Goal: Task Accomplishment & Management: Complete application form

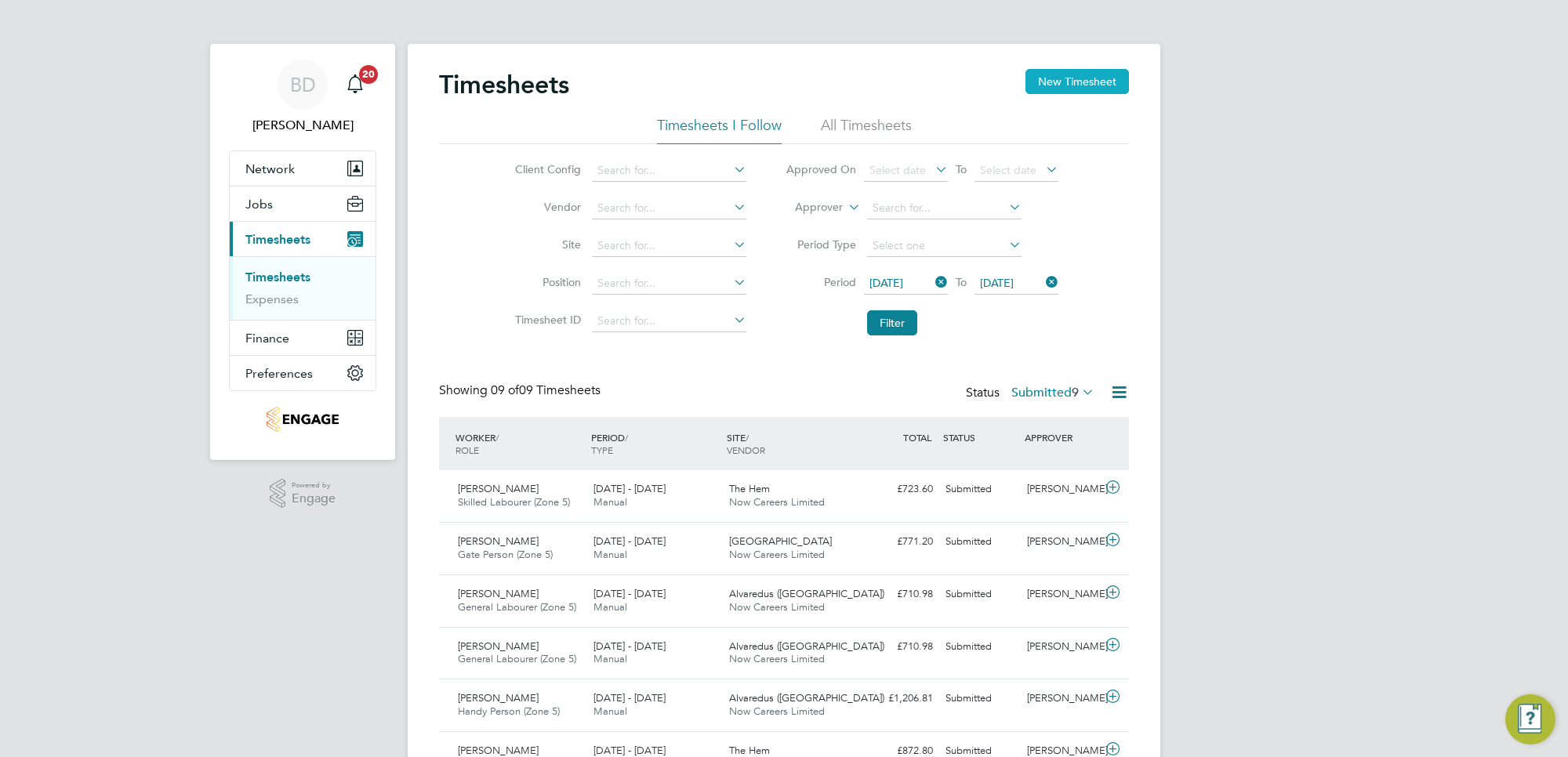
click at [1060, 80] on button "New Timesheet" at bounding box center [1077, 80] width 103 height 25
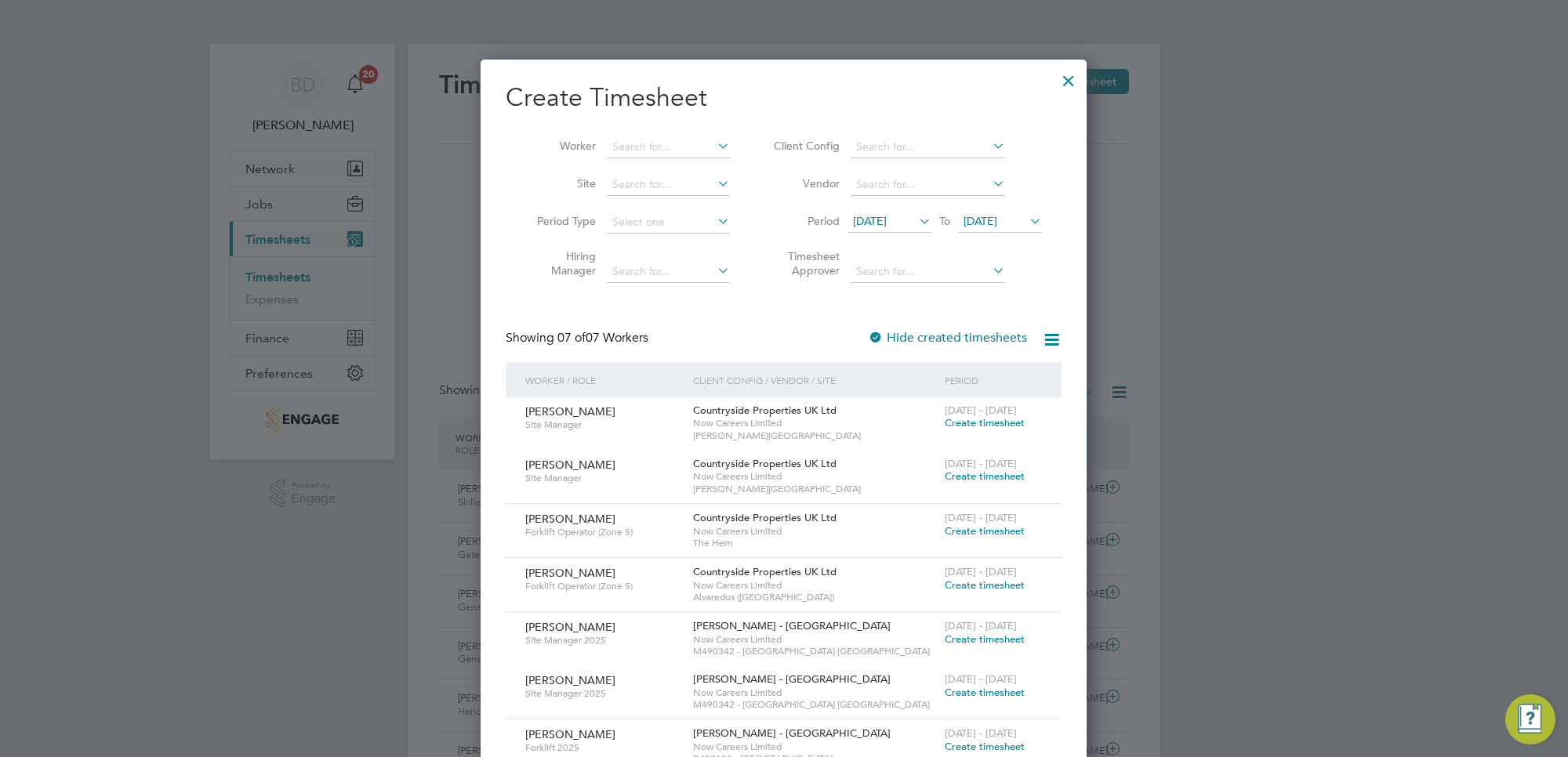
click at [886, 224] on span "[DATE]" at bounding box center [869, 221] width 34 height 14
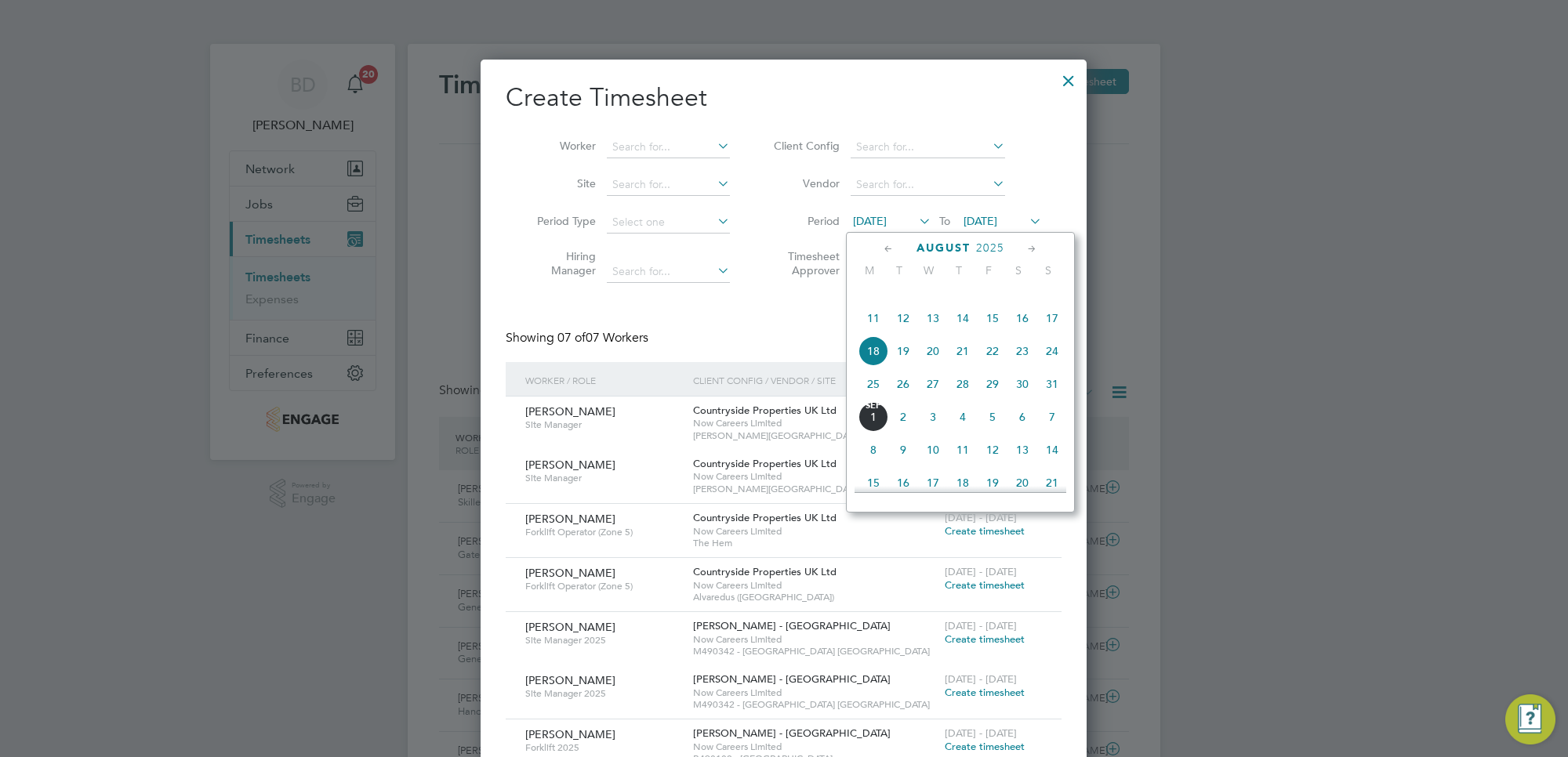
click at [878, 399] on span "25" at bounding box center [873, 384] width 30 height 30
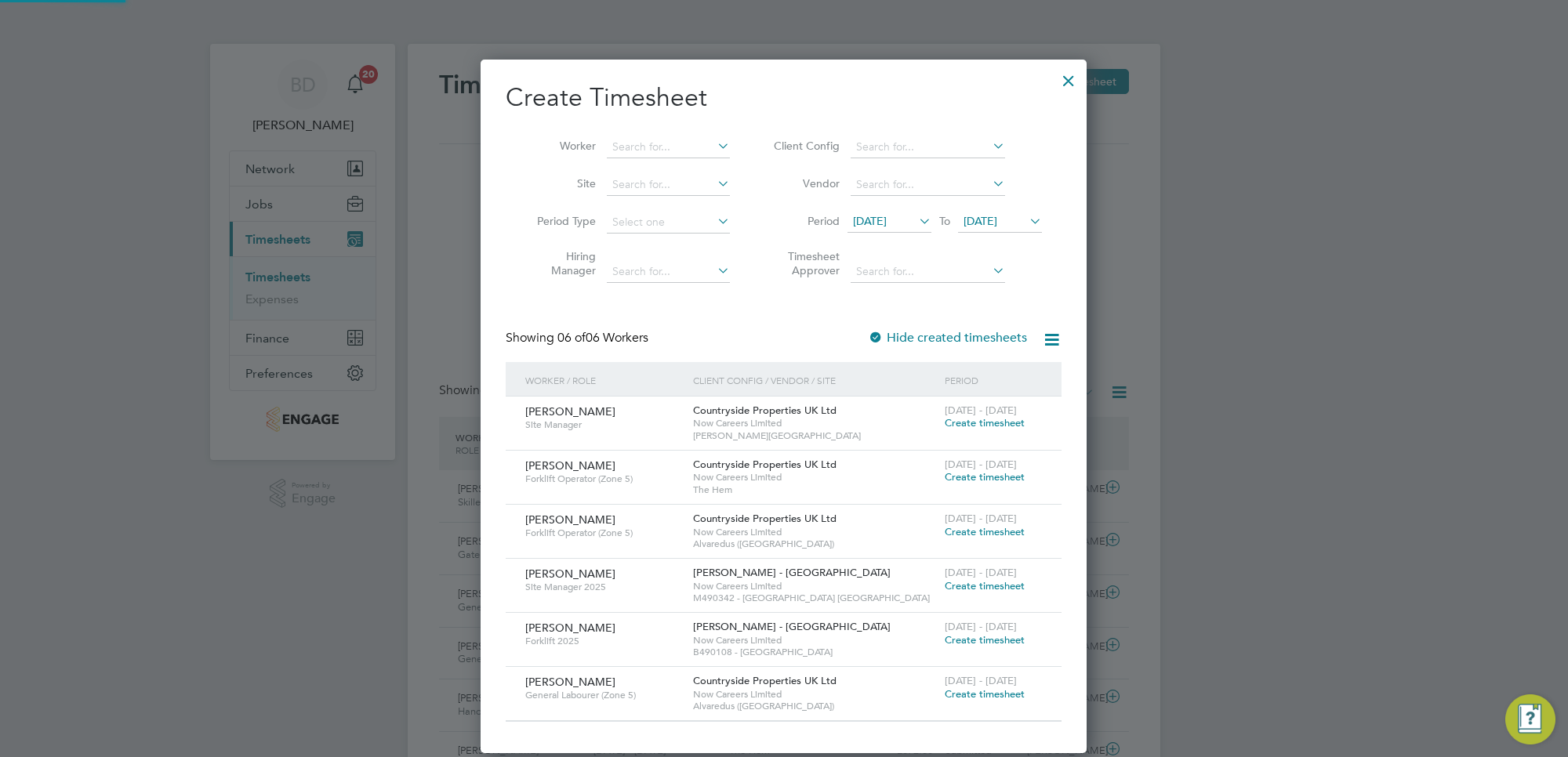
click at [997, 215] on span "[DATE]" at bounding box center [980, 221] width 34 height 14
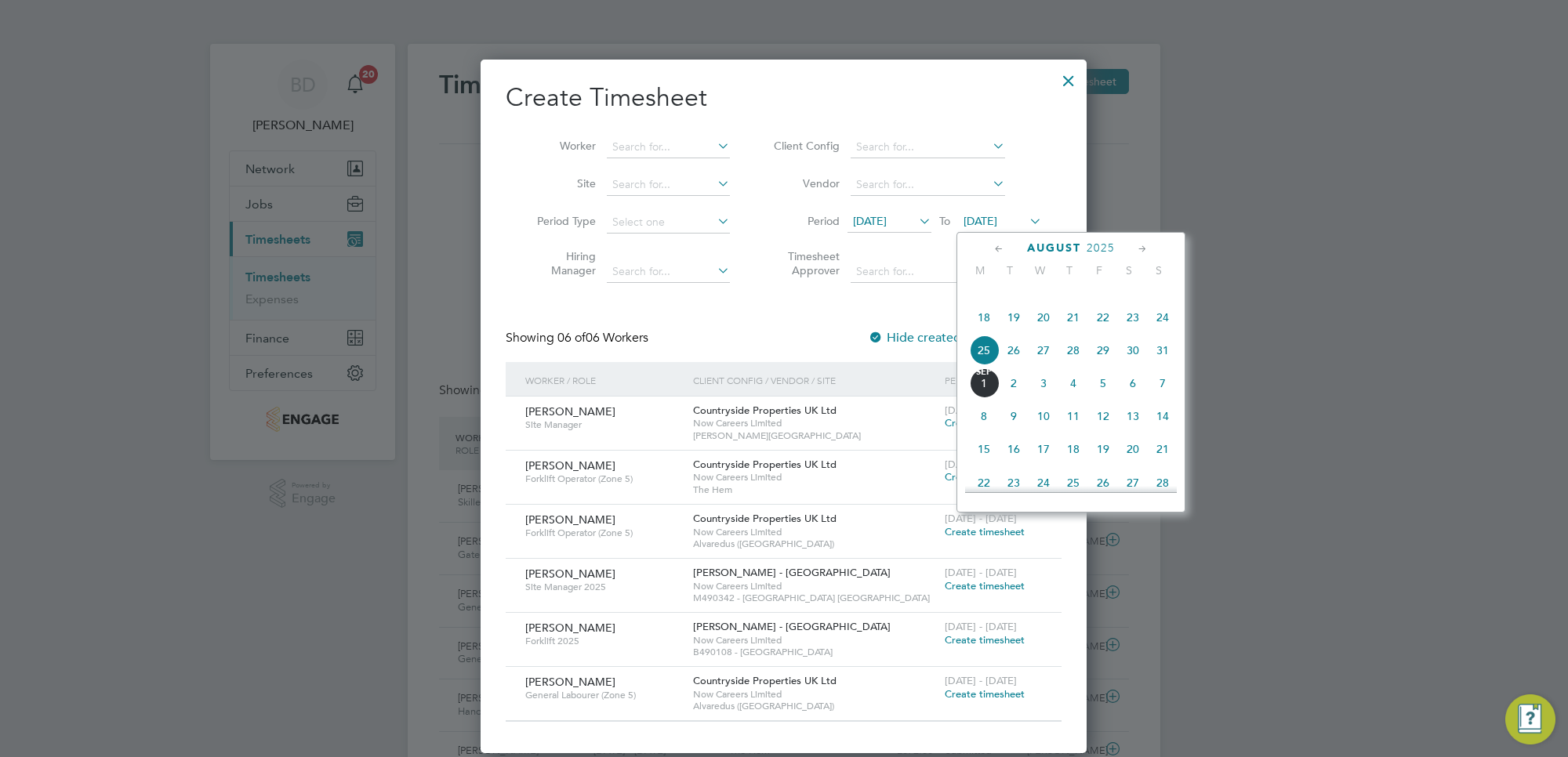
click at [1102, 365] on span "29" at bounding box center [1103, 350] width 30 height 30
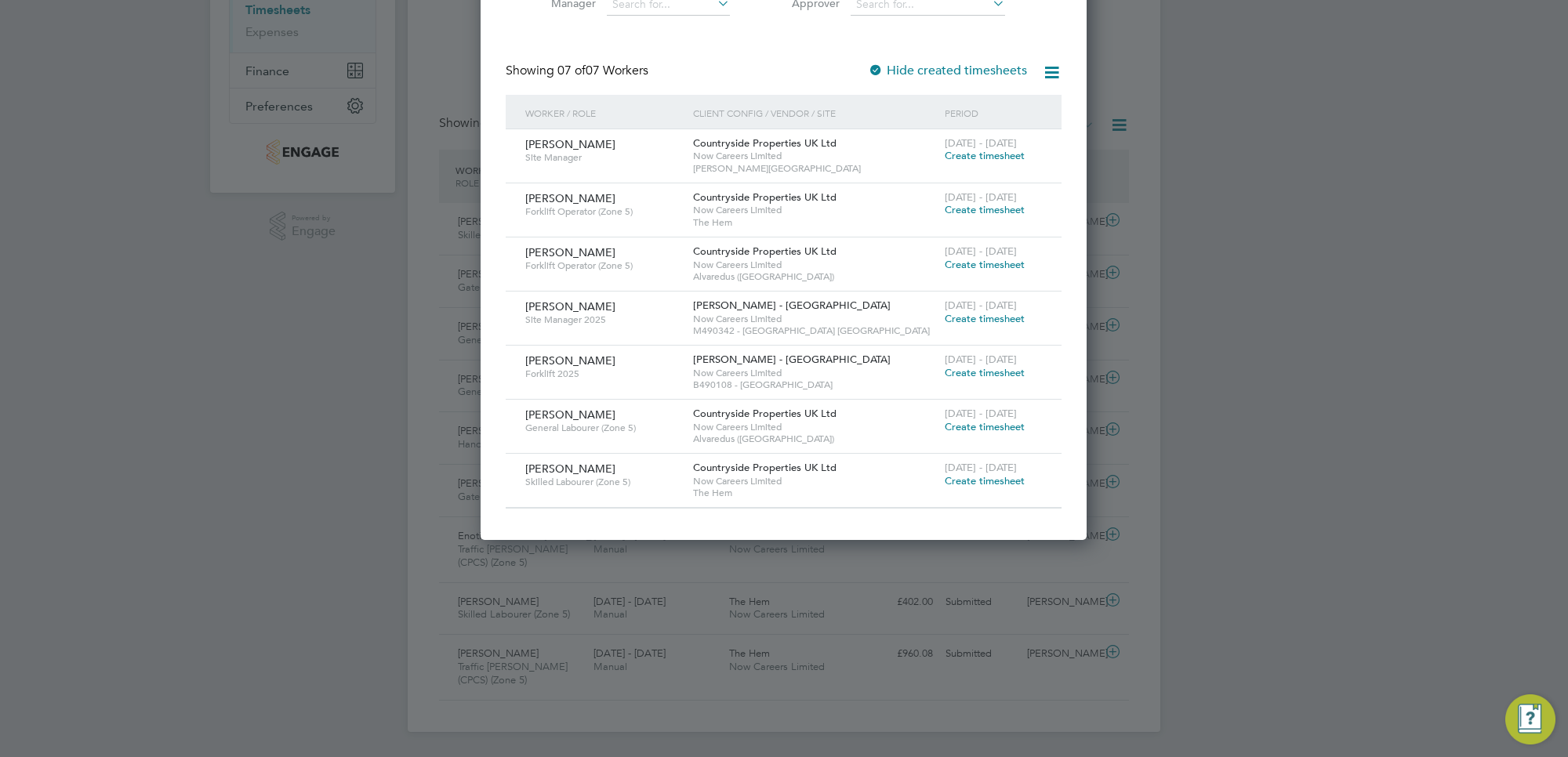
click at [986, 479] on span "Create timesheet" at bounding box center [984, 480] width 80 height 13
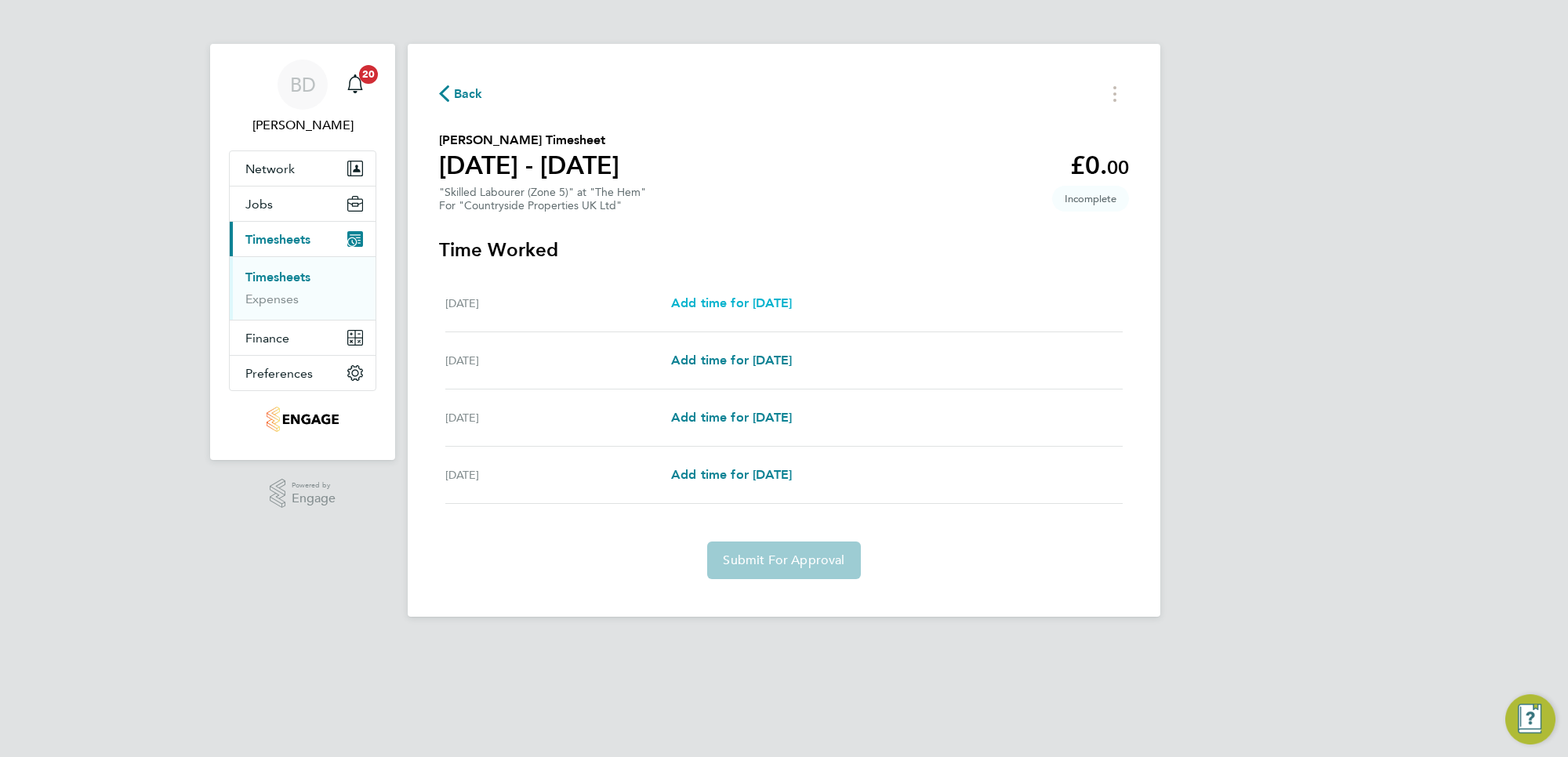
click at [733, 303] on span "Add time for [DATE]" at bounding box center [731, 303] width 121 height 15
select select "30"
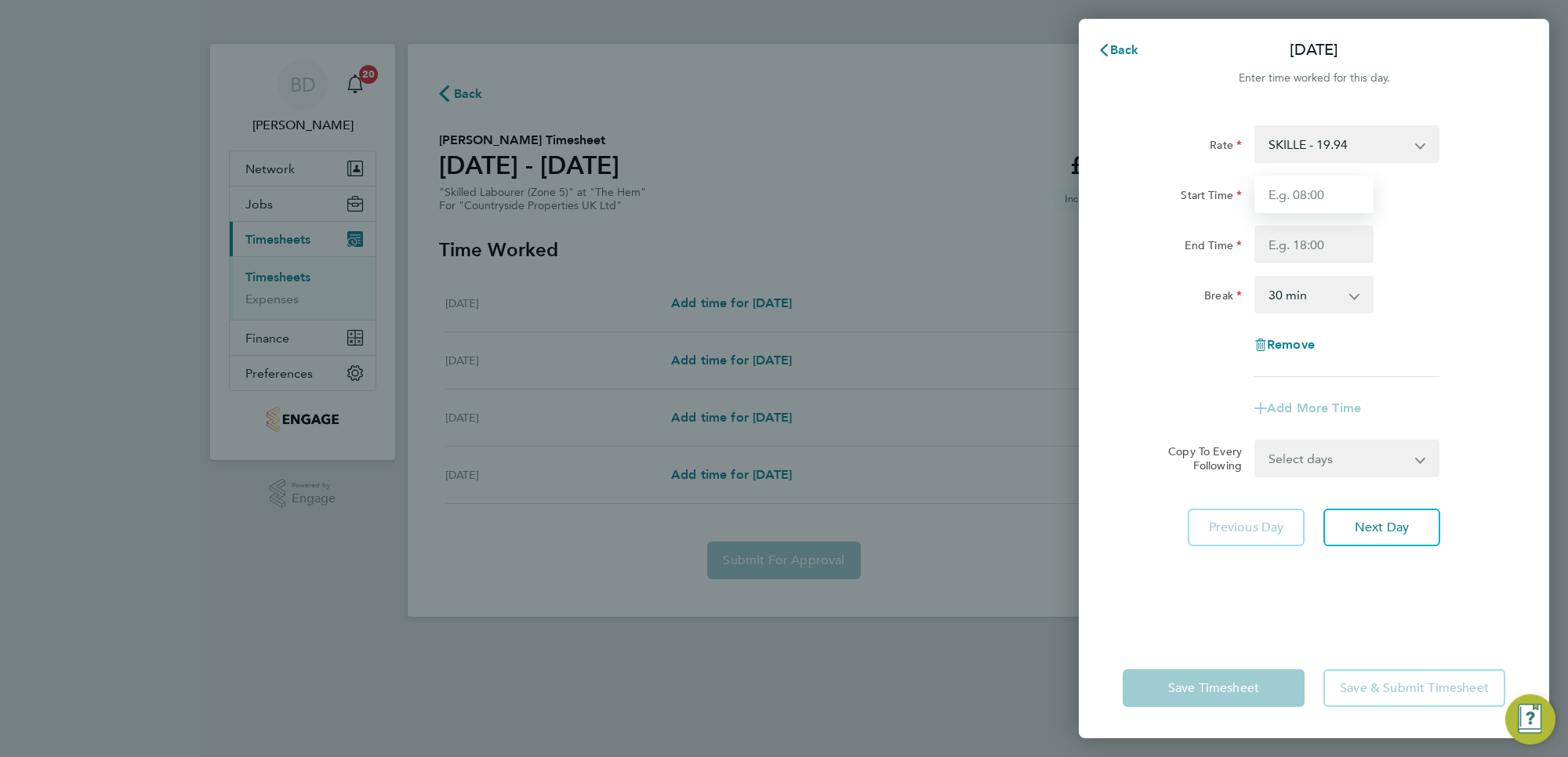
click at [1307, 199] on input "Start Time" at bounding box center [1314, 194] width 119 height 38
type input "07:00"
click at [1329, 243] on input "End Time" at bounding box center [1314, 244] width 119 height 38
type input "16:30"
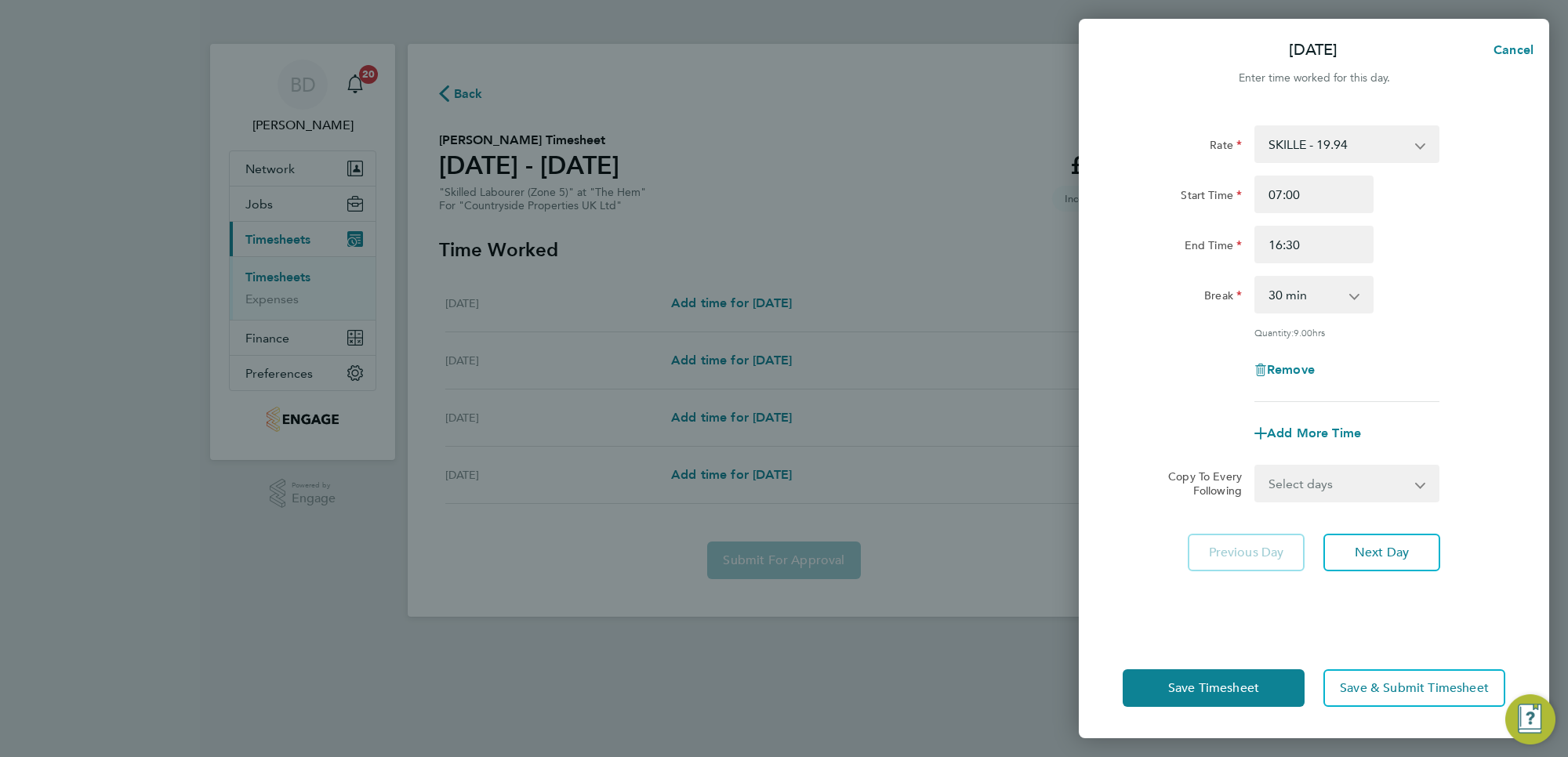
click at [1463, 300] on div "Break 0 min 15 min 30 min 45 min 60 min 75 min 90 min" at bounding box center [1314, 295] width 395 height 38
click at [1345, 482] on select "Select days Day Weekend (Sat-Sun) [DATE] [DATE] [DATE]" at bounding box center [1338, 483] width 165 height 35
select select "DAY"
click at [1255, 466] on select "Select days Day Weekend (Sat-Sun) [DATE] [DATE] [DATE]" at bounding box center [1338, 483] width 165 height 35
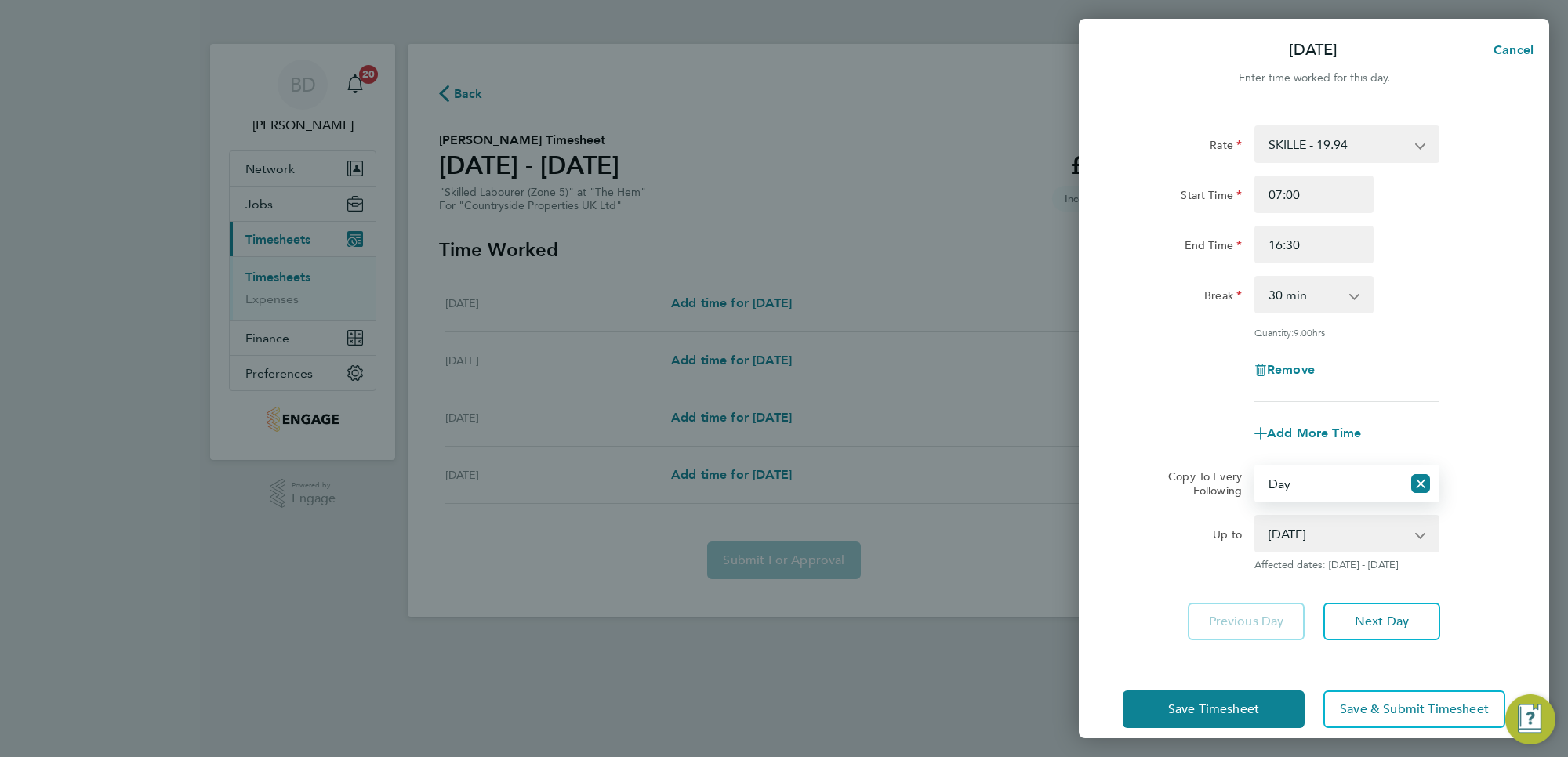
click at [1344, 535] on select "[DATE] [DATE] [DATE]" at bounding box center [1337, 533] width 163 height 35
select select "[DATE]"
click at [1255, 516] on select "[DATE] [DATE] [DATE]" at bounding box center [1337, 533] width 163 height 35
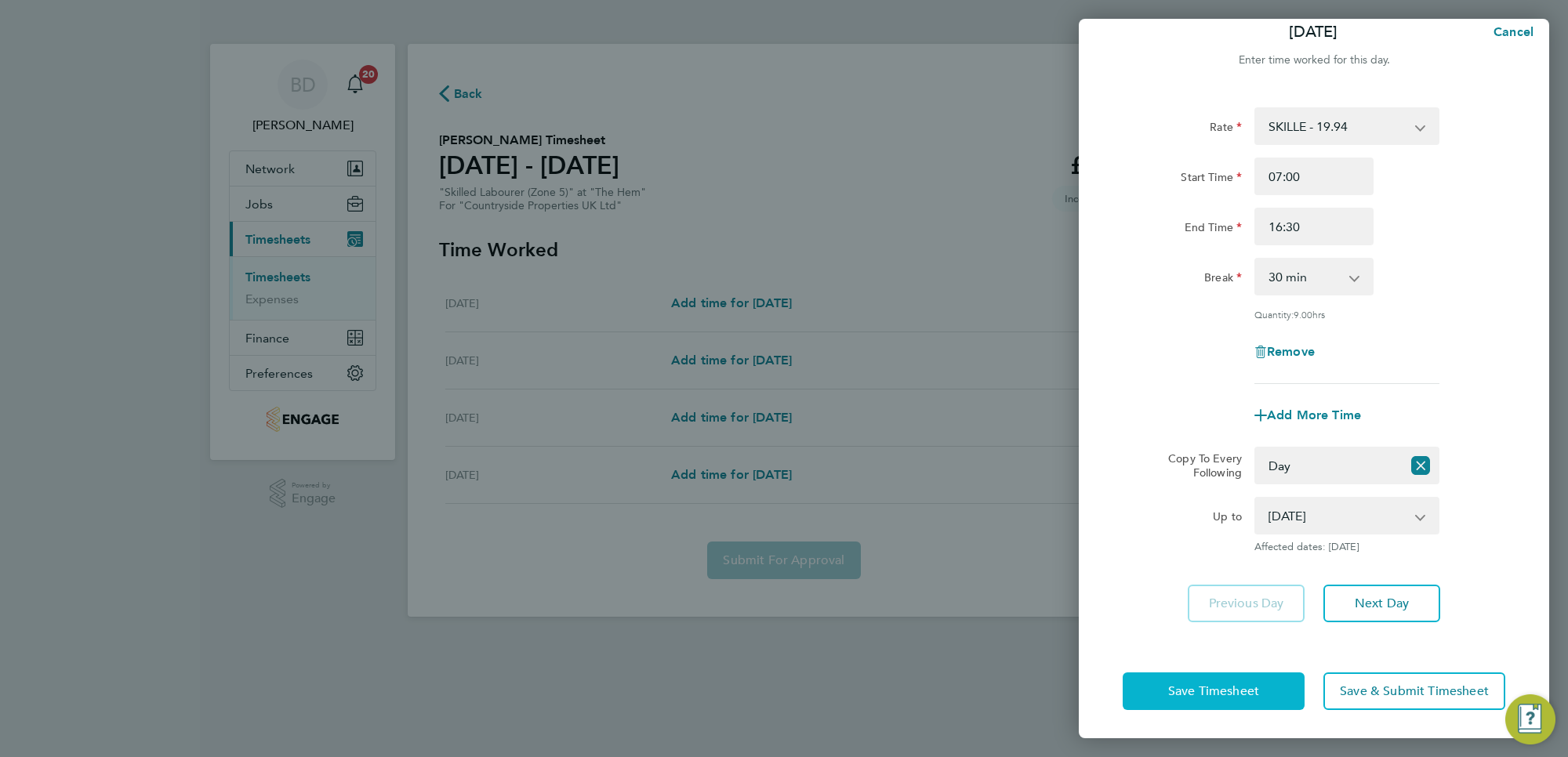
click at [1191, 684] on span "Save Timesheet" at bounding box center [1214, 692] width 91 height 16
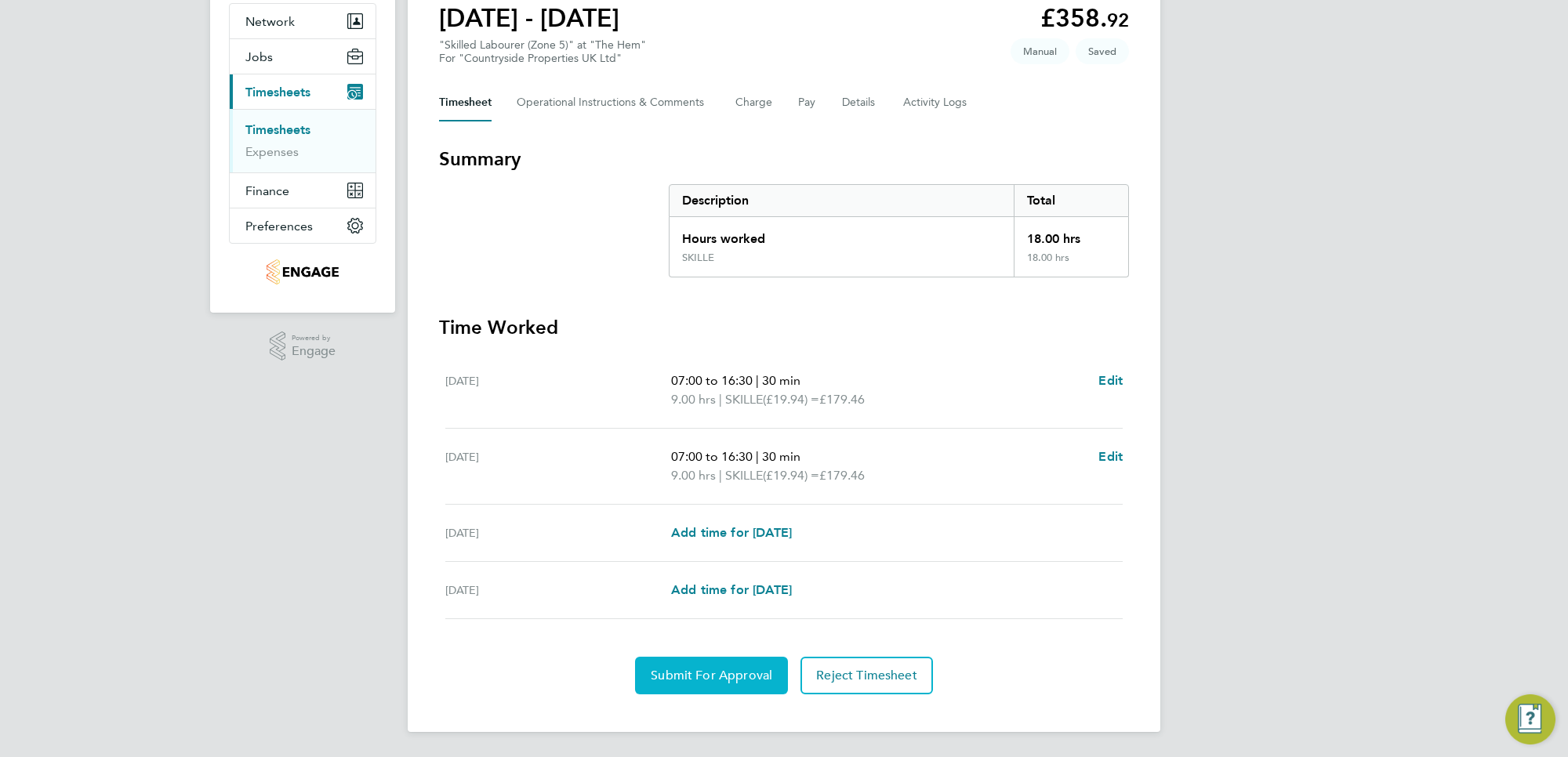
click at [706, 669] on span "Submit For Approval" at bounding box center [711, 676] width 121 height 16
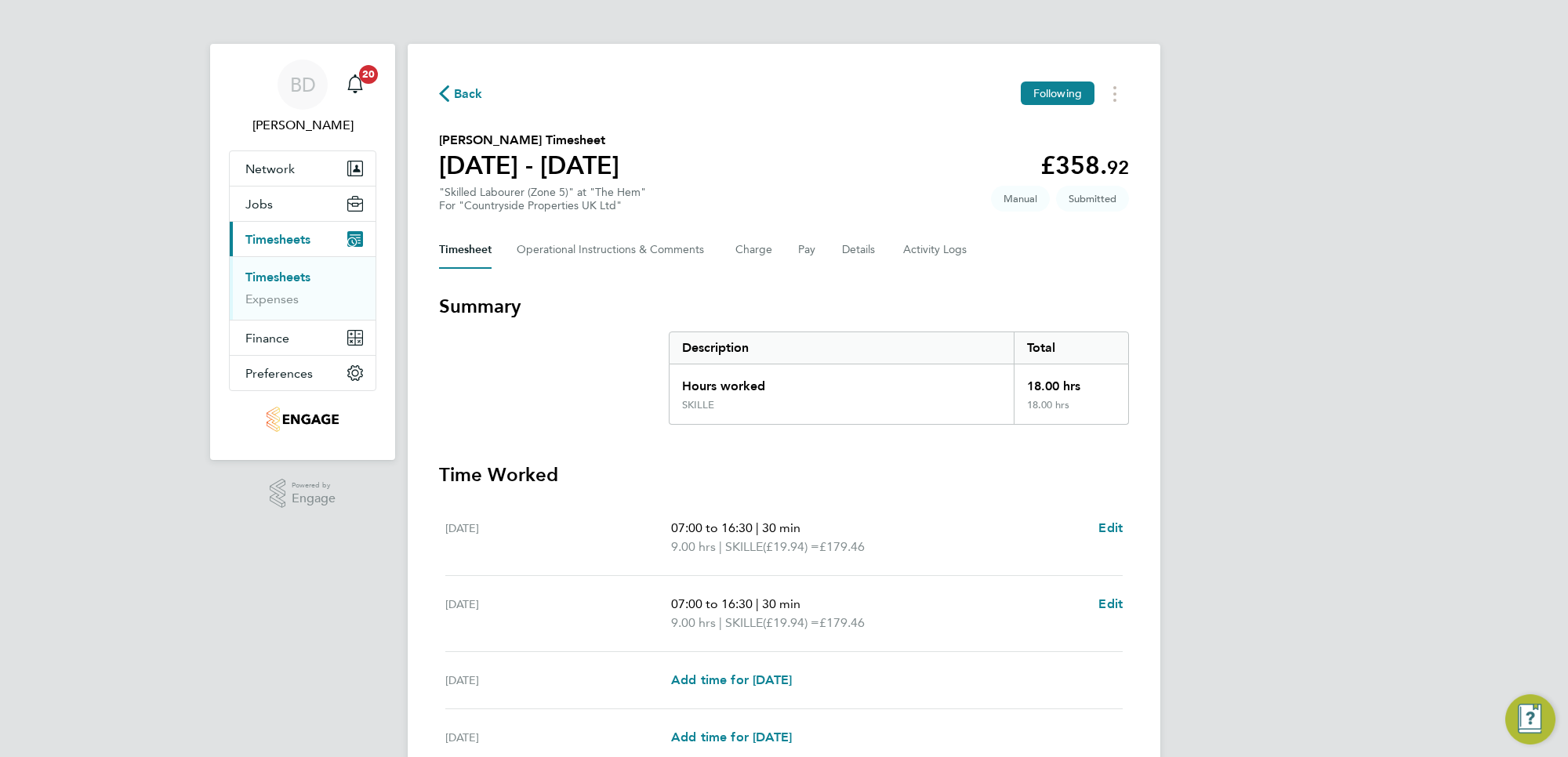
click at [466, 88] on span "Back" at bounding box center [467, 93] width 29 height 19
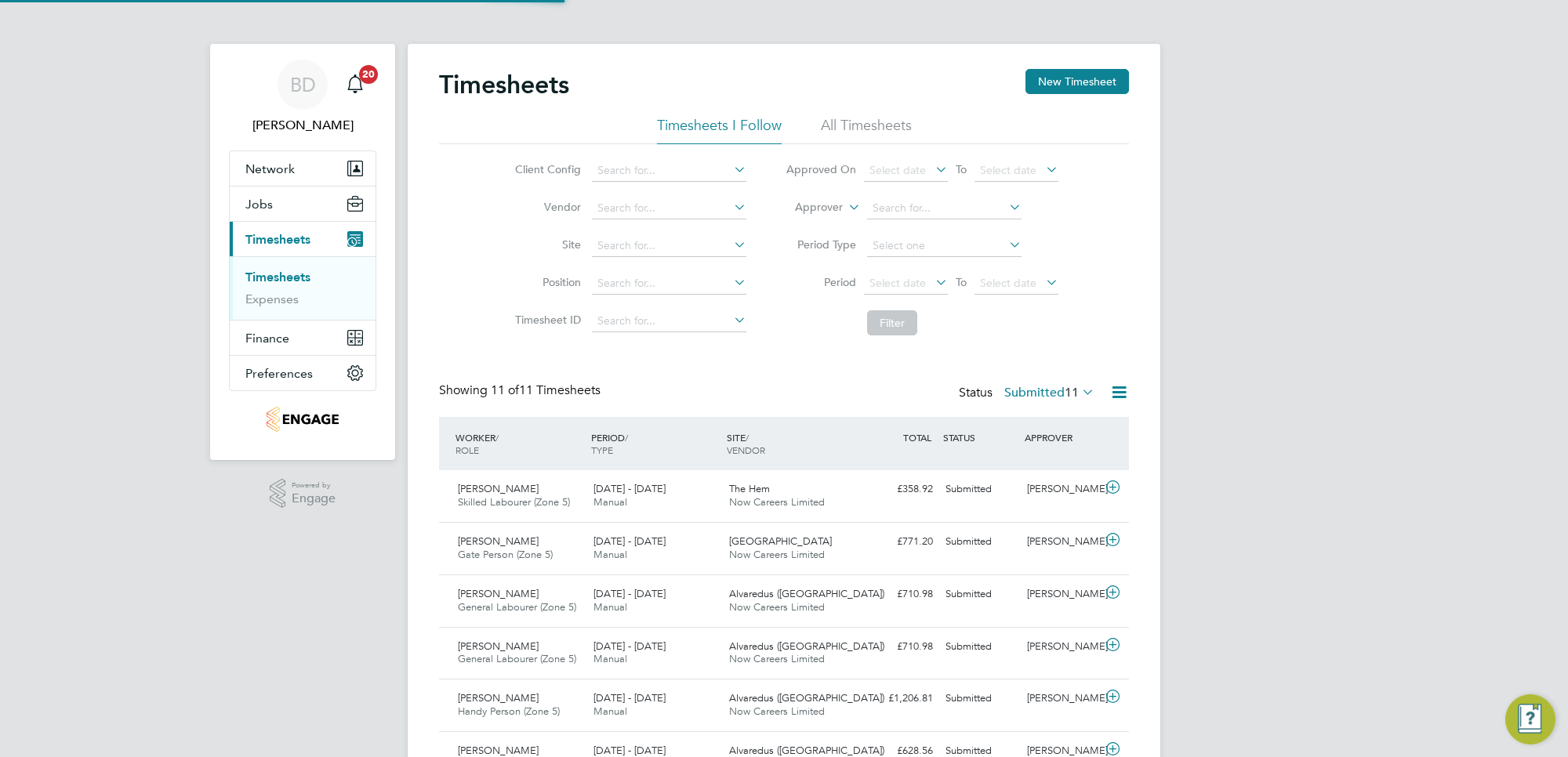
scroll to position [39, 136]
click at [1090, 90] on button "New Timesheet" at bounding box center [1077, 80] width 103 height 25
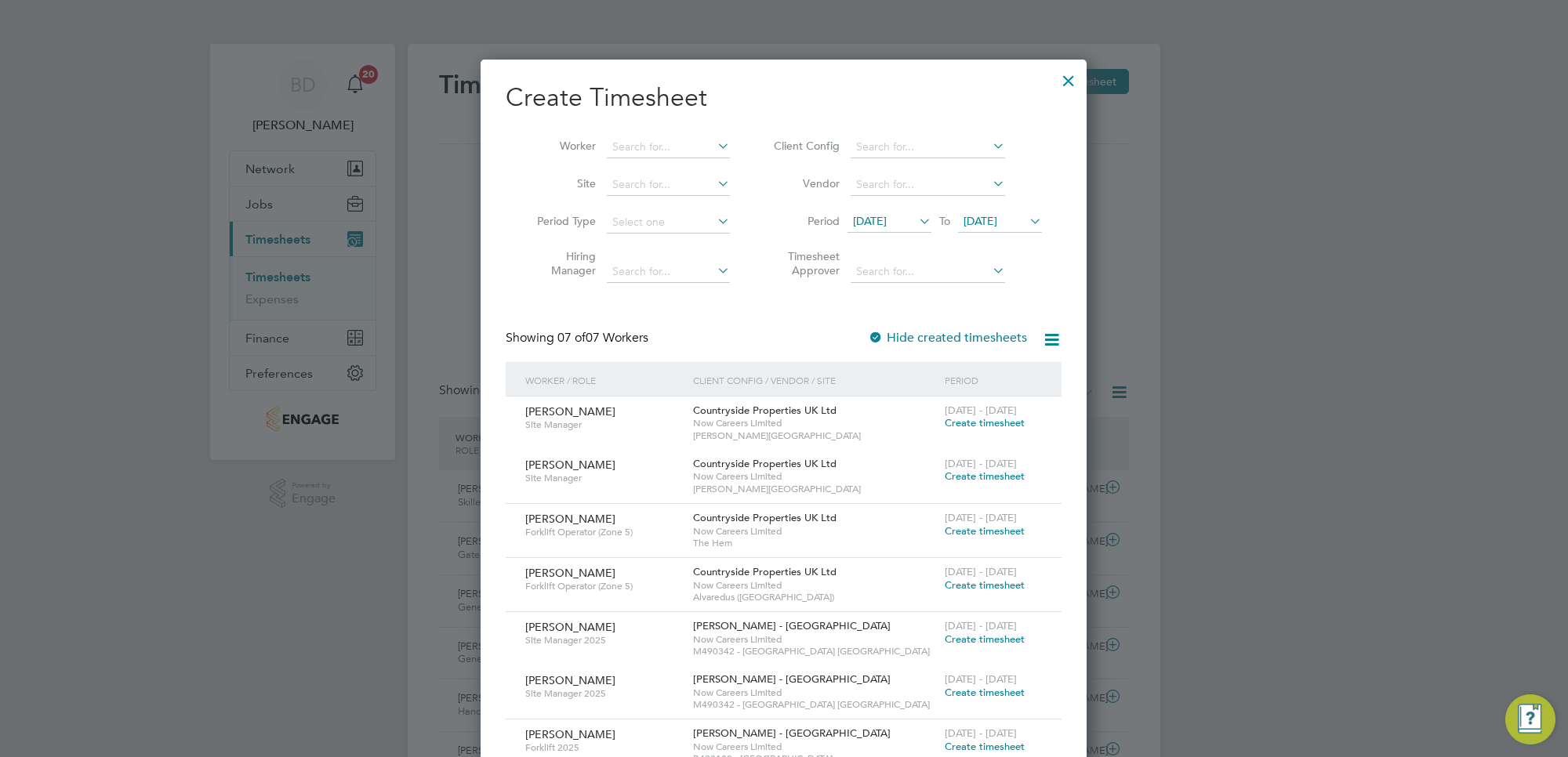
click at [1068, 87] on div at bounding box center [1068, 76] width 28 height 28
